Goal: Task Accomplishment & Management: Use online tool/utility

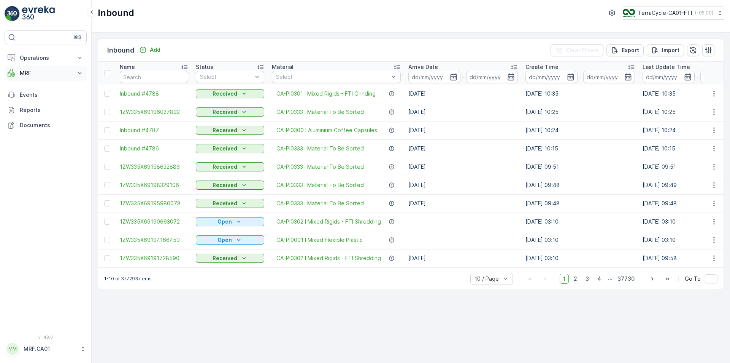
drag, startPoint x: 37, startPoint y: 75, endPoint x: 41, endPoint y: 74, distance: 4.6
click at [37, 74] on p "MRF" at bounding box center [46, 73] width 52 height 8
click at [26, 104] on p "Pallet" at bounding box center [26, 107] width 14 height 8
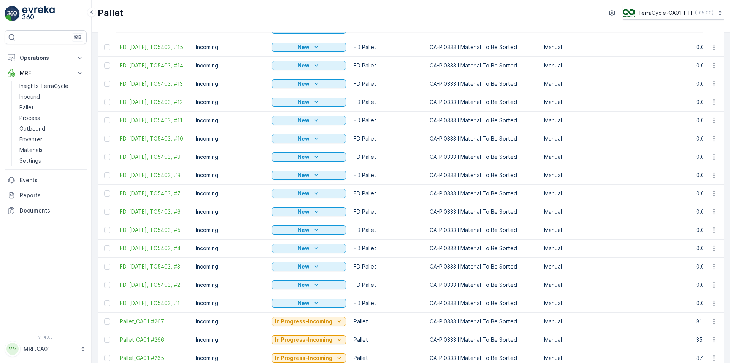
scroll to position [114, 0]
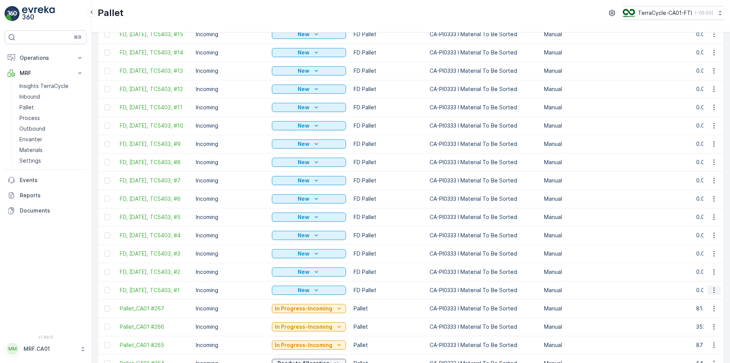
click at [714, 293] on icon "button" at bounding box center [714, 290] width 1 height 6
click at [697, 273] on span "Print QR" at bounding box center [693, 271] width 21 height 8
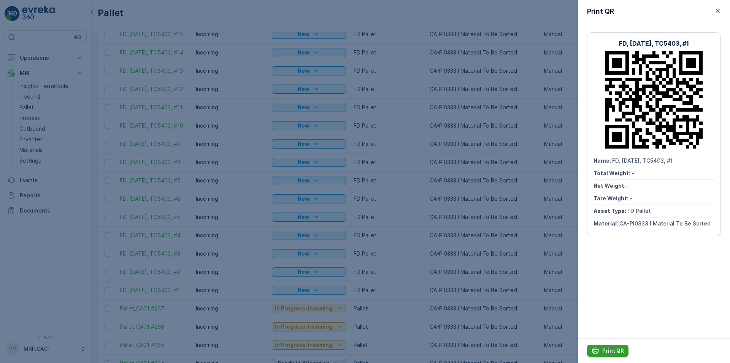
click at [618, 346] on button "Print QR" at bounding box center [607, 350] width 41 height 12
click at [717, 8] on icon "button" at bounding box center [718, 11] width 8 height 8
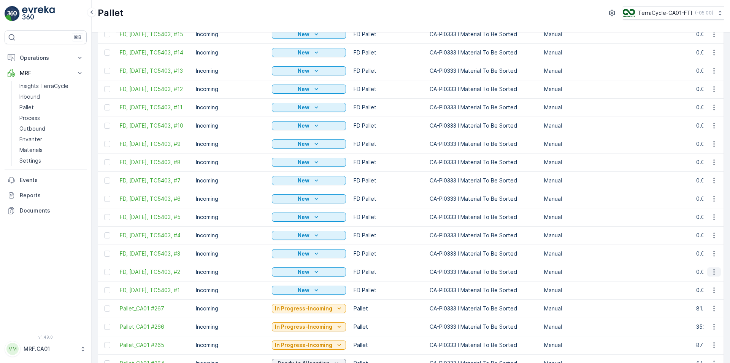
click at [711, 275] on icon "button" at bounding box center [715, 272] width 8 height 8
click at [692, 329] on span "Print QR" at bounding box center [693, 332] width 21 height 8
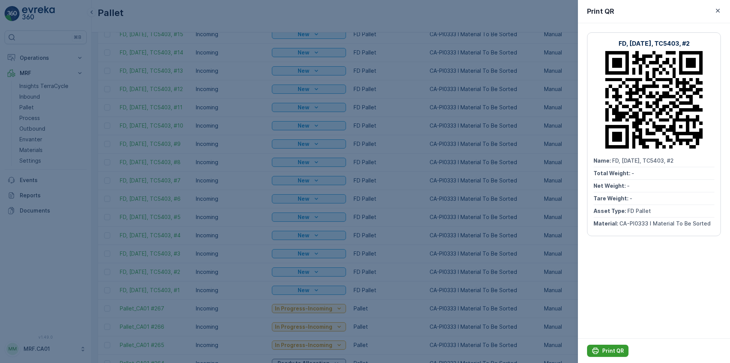
click at [605, 347] on p "Print QR" at bounding box center [614, 351] width 22 height 8
click at [719, 13] on icon "button" at bounding box center [718, 11] width 8 height 8
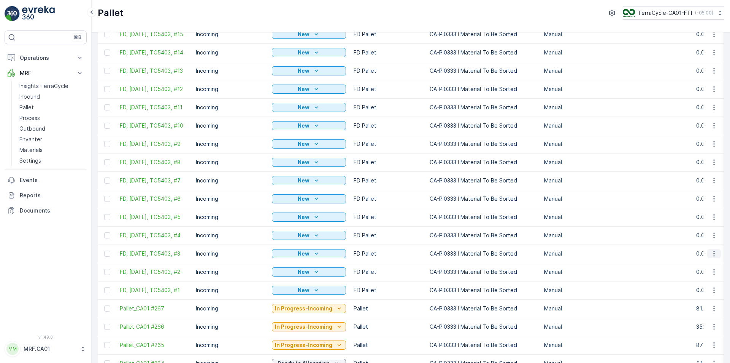
click at [714, 257] on icon "button" at bounding box center [715, 254] width 8 height 8
click at [692, 312] on span "Print QR" at bounding box center [693, 313] width 21 height 8
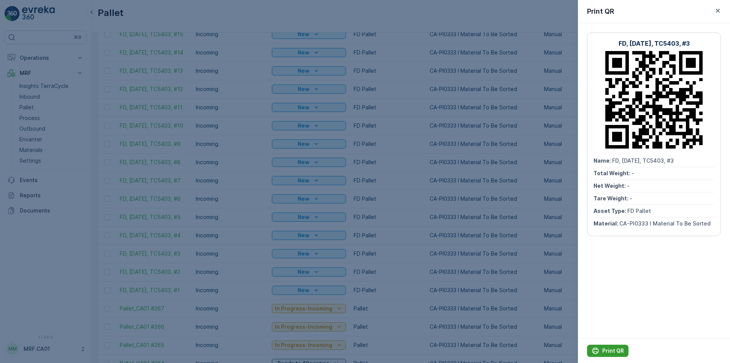
click at [605, 348] on p "Print QR" at bounding box center [614, 351] width 22 height 8
click at [238, 241] on div at bounding box center [365, 181] width 730 height 363
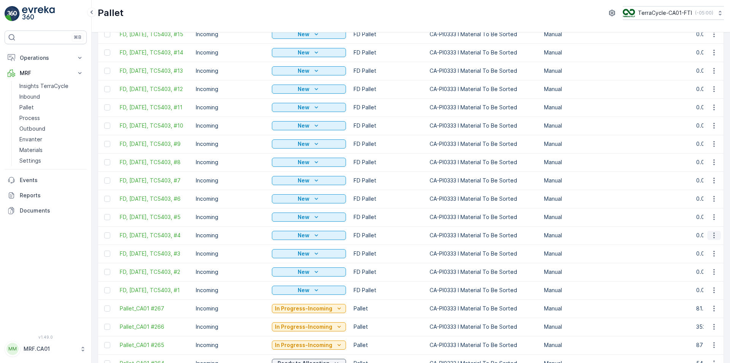
click at [712, 237] on icon "button" at bounding box center [715, 235] width 8 height 8
click at [700, 291] on span "Print QR" at bounding box center [693, 295] width 21 height 8
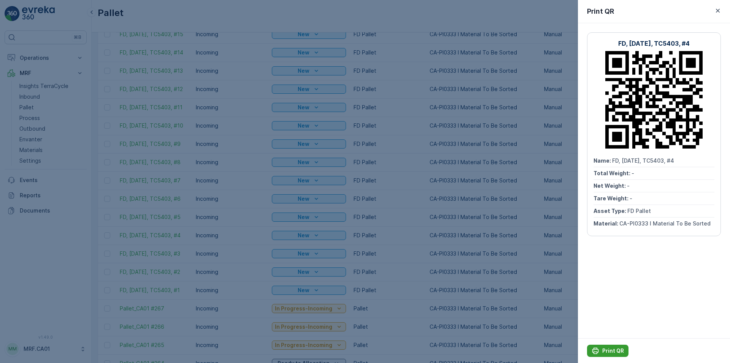
click at [610, 348] on p "Print QR" at bounding box center [614, 351] width 22 height 8
click at [250, 206] on div at bounding box center [365, 181] width 730 height 363
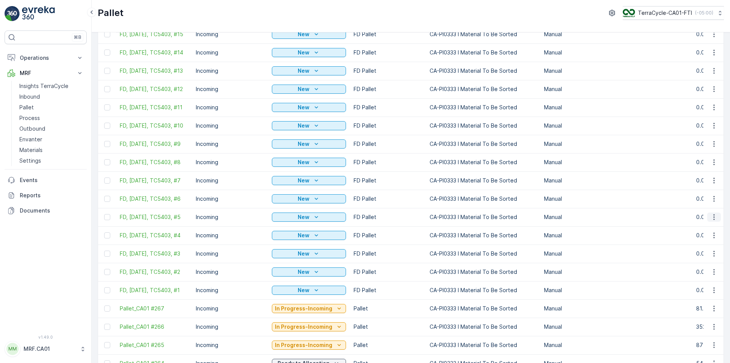
click at [711, 221] on icon "button" at bounding box center [715, 217] width 8 height 8
click at [691, 277] on span "Print QR" at bounding box center [693, 276] width 21 height 8
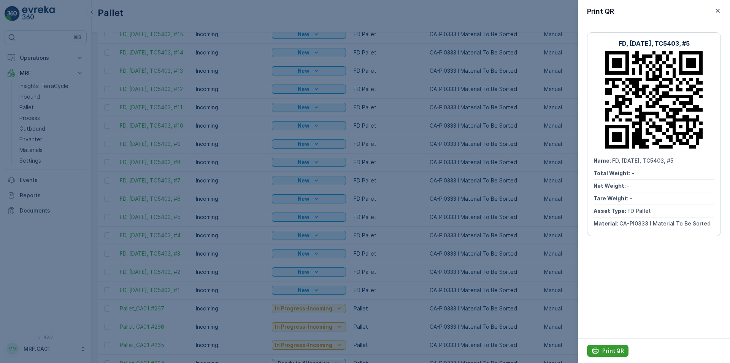
click at [612, 351] on p "Print QR" at bounding box center [614, 351] width 22 height 8
click at [232, 225] on div at bounding box center [365, 181] width 730 height 363
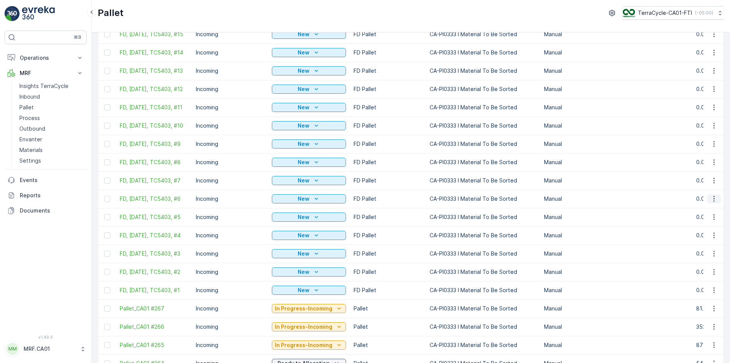
click at [711, 202] on icon "button" at bounding box center [715, 199] width 8 height 8
click at [700, 259] on span "Print QR" at bounding box center [693, 257] width 21 height 8
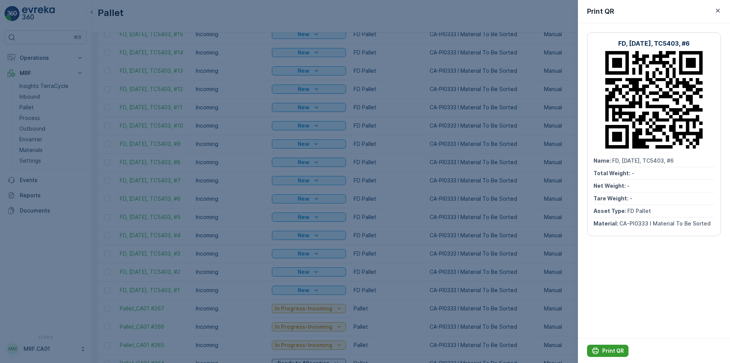
click at [610, 350] on p "Print QR" at bounding box center [614, 351] width 22 height 8
click at [230, 188] on div at bounding box center [365, 181] width 730 height 363
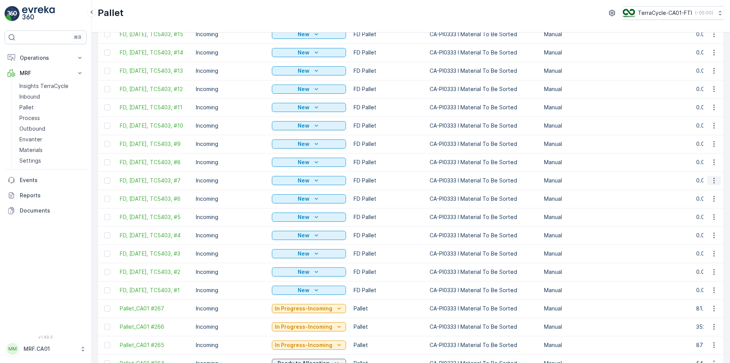
click at [714, 184] on icon "button" at bounding box center [715, 181] width 8 height 8
click at [694, 240] on span "Print QR" at bounding box center [693, 239] width 21 height 8
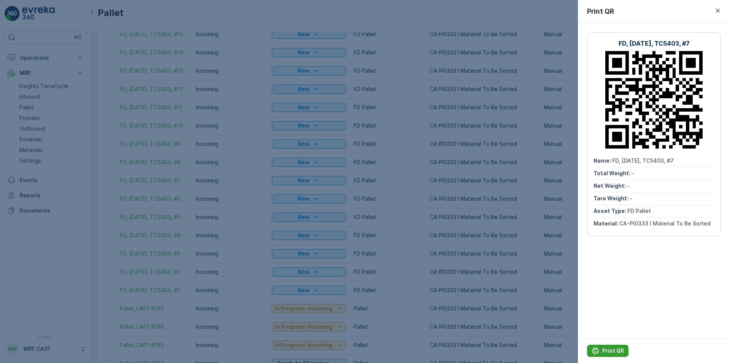
click at [615, 350] on p "Print QR" at bounding box center [614, 351] width 22 height 8
click at [256, 165] on div at bounding box center [365, 181] width 730 height 363
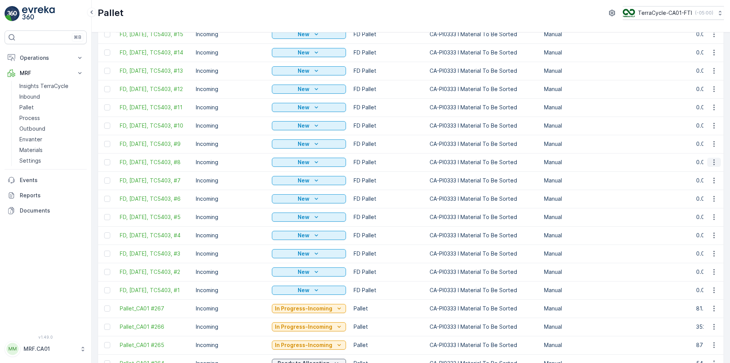
click at [713, 166] on icon "button" at bounding box center [715, 162] width 8 height 8
click at [704, 221] on div "Print QR" at bounding box center [705, 220] width 50 height 11
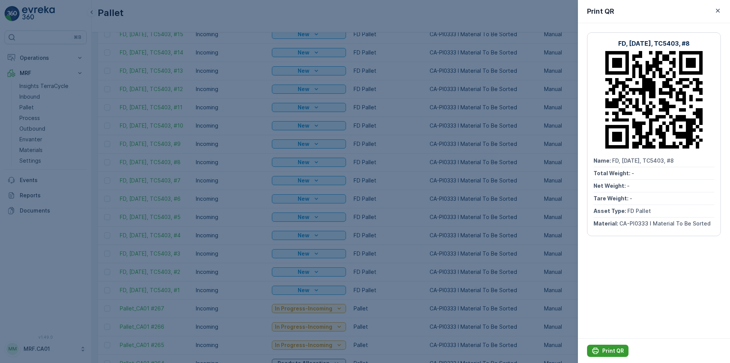
click at [614, 353] on p "Print QR" at bounding box center [614, 351] width 22 height 8
click at [243, 179] on div at bounding box center [365, 181] width 730 height 363
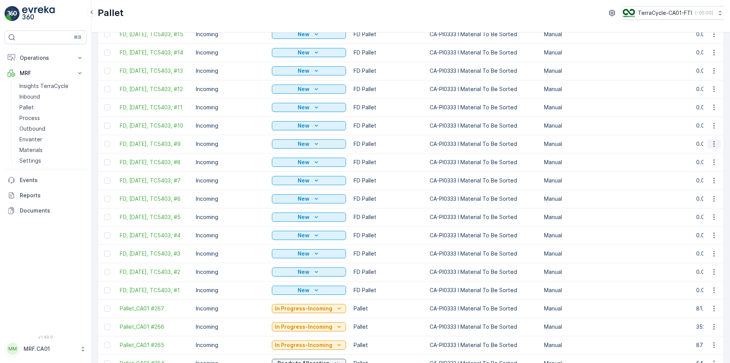
click at [711, 144] on icon "button" at bounding box center [715, 144] width 8 height 8
click at [699, 201] on span "Print QR" at bounding box center [693, 201] width 21 height 8
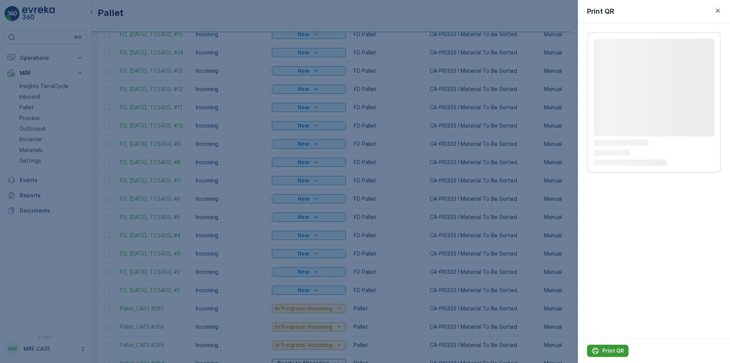
click at [608, 348] on p "Print QR" at bounding box center [614, 351] width 22 height 8
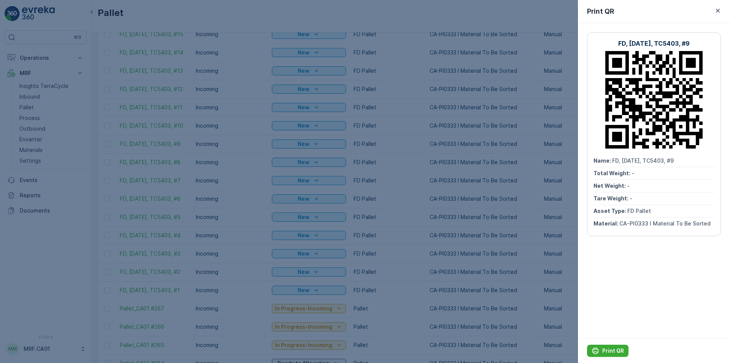
click at [232, 131] on div at bounding box center [365, 181] width 730 height 363
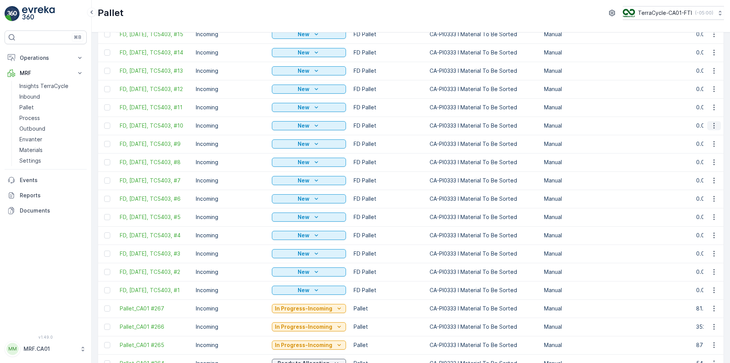
click at [711, 129] on icon "button" at bounding box center [715, 126] width 8 height 8
click at [698, 178] on div "Print QR" at bounding box center [705, 182] width 50 height 11
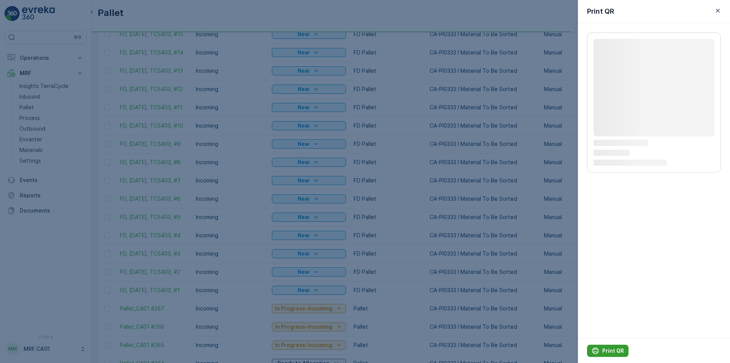
click at [611, 350] on p "Print QR" at bounding box center [614, 351] width 22 height 8
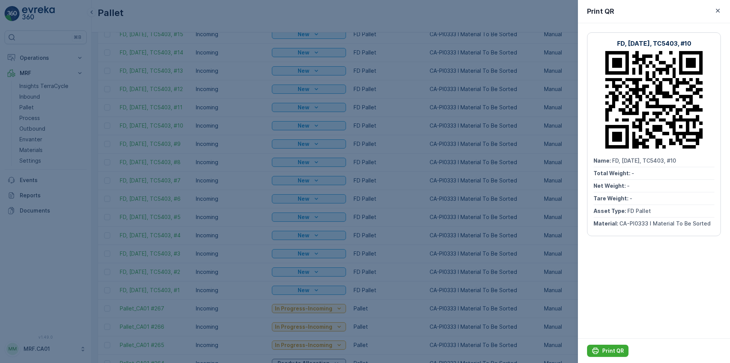
click at [258, 143] on div at bounding box center [365, 181] width 730 height 363
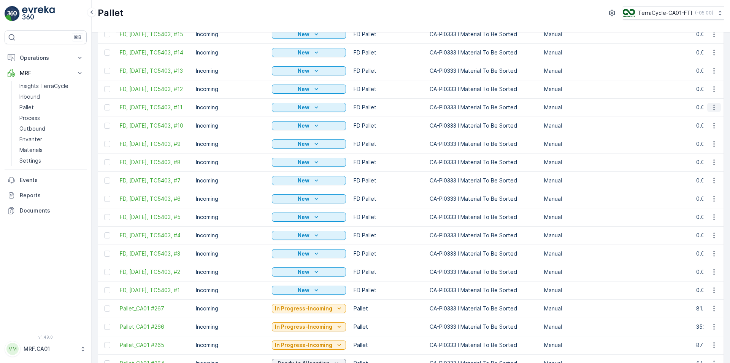
click at [714, 108] on icon "button" at bounding box center [715, 107] width 8 height 8
click at [687, 165] on span "Print QR" at bounding box center [693, 164] width 21 height 8
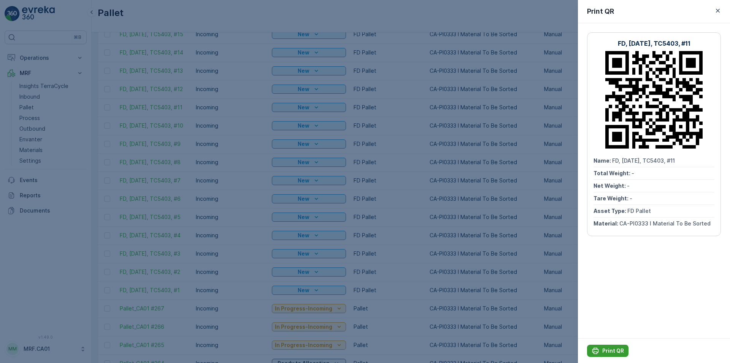
click at [618, 348] on p "Print QR" at bounding box center [614, 351] width 22 height 8
click at [243, 94] on div at bounding box center [365, 181] width 730 height 363
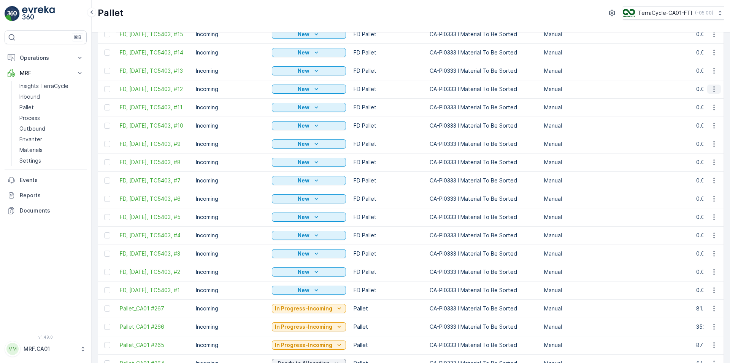
click at [712, 88] on icon "button" at bounding box center [715, 89] width 8 height 8
click at [694, 145] on span "Print QR" at bounding box center [693, 146] width 21 height 8
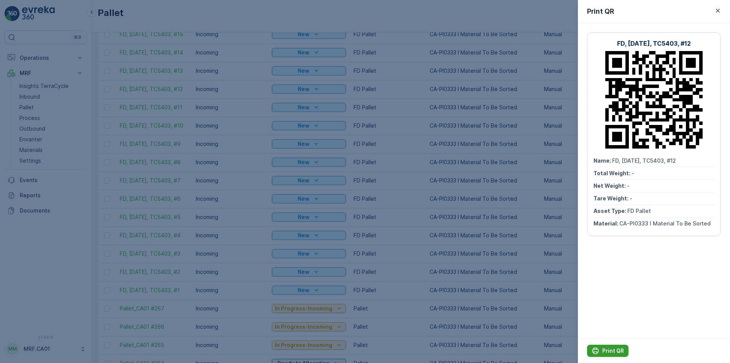
click at [620, 351] on p "Print QR" at bounding box center [614, 351] width 22 height 8
click at [239, 113] on div at bounding box center [365, 181] width 730 height 363
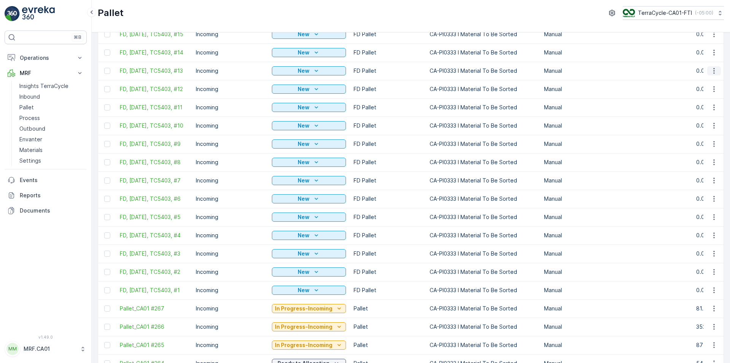
click at [712, 70] on icon "button" at bounding box center [715, 71] width 8 height 8
click at [689, 126] on span "Print QR" at bounding box center [693, 127] width 21 height 8
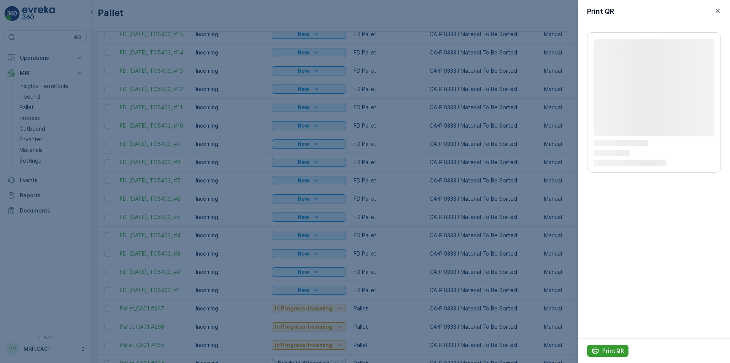
click at [614, 351] on p "Print QR" at bounding box center [614, 351] width 22 height 8
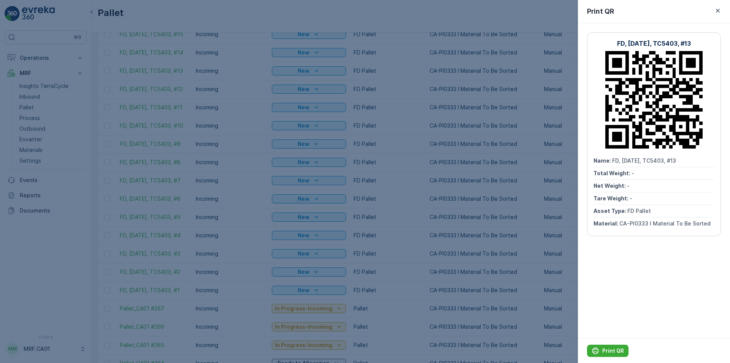
click at [258, 46] on div at bounding box center [365, 181] width 730 height 363
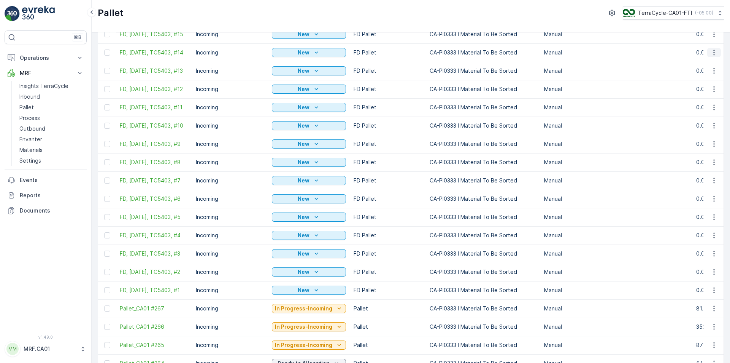
click at [711, 56] on icon "button" at bounding box center [715, 53] width 8 height 8
click at [694, 103] on div "Print QR" at bounding box center [705, 108] width 50 height 11
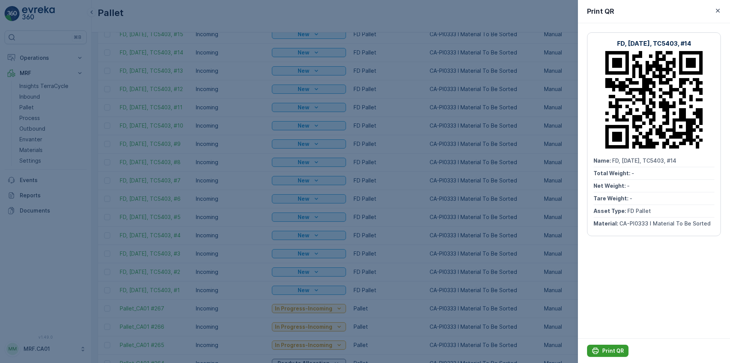
click at [619, 349] on p "Print QR" at bounding box center [614, 351] width 22 height 8
click at [253, 78] on div at bounding box center [365, 181] width 730 height 363
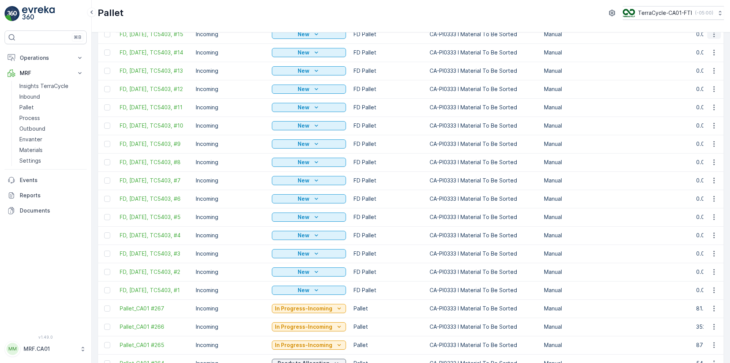
click at [711, 38] on icon "button" at bounding box center [715, 34] width 8 height 8
click at [694, 201] on span "Print QR" at bounding box center [693, 204] width 21 height 8
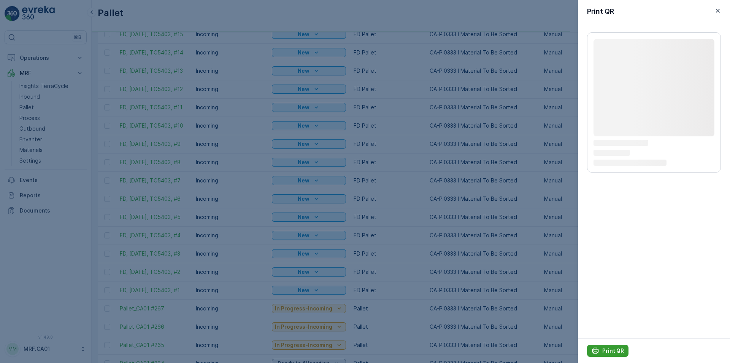
click at [606, 348] on p "Print QR" at bounding box center [614, 351] width 22 height 8
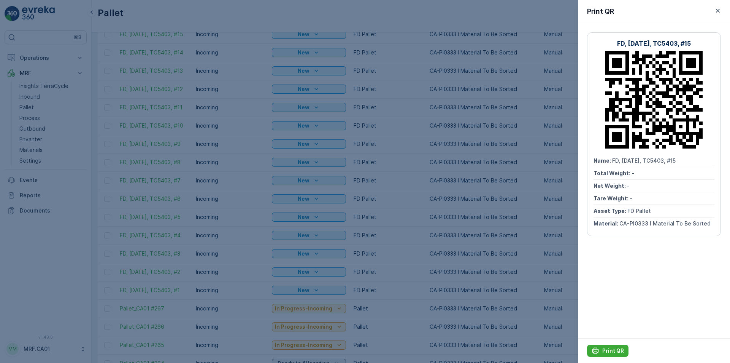
click at [240, 125] on div at bounding box center [365, 181] width 730 height 363
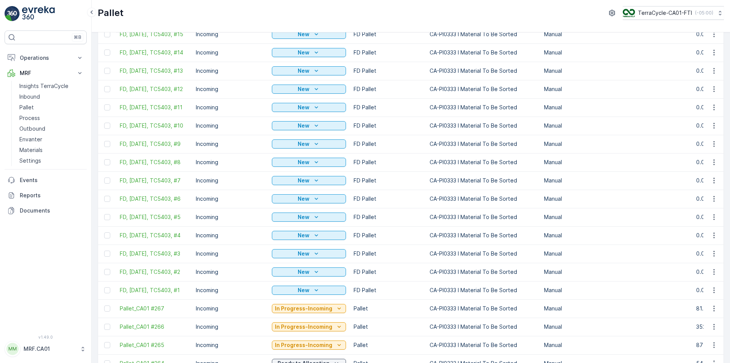
click at [711, 20] on icon "button" at bounding box center [715, 16] width 8 height 8
click at [698, 187] on span "Print QR" at bounding box center [693, 185] width 21 height 8
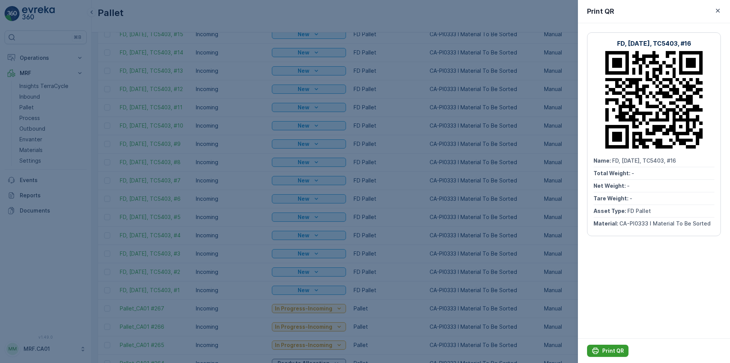
click at [604, 347] on p "Print QR" at bounding box center [614, 351] width 22 height 8
click at [243, 118] on div at bounding box center [365, 181] width 730 height 363
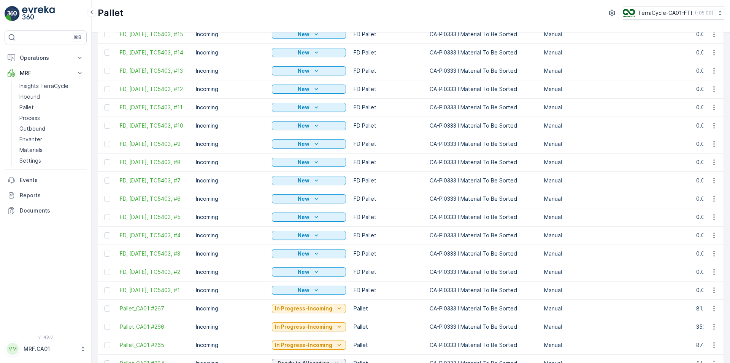
click at [694, 166] on span "Print QR" at bounding box center [693, 166] width 21 height 8
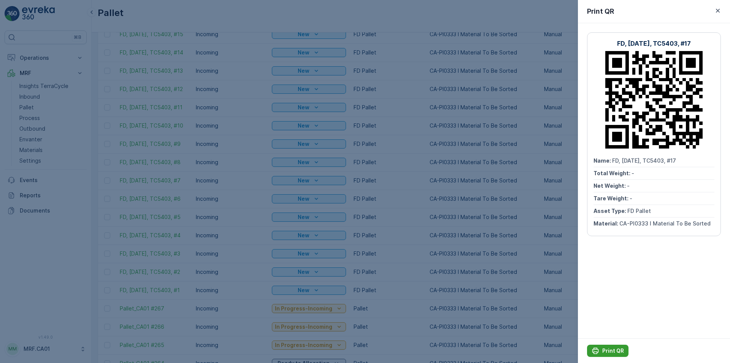
click at [619, 348] on p "Print QR" at bounding box center [614, 351] width 22 height 8
click at [235, 92] on div at bounding box center [365, 181] width 730 height 363
